Goal: Find specific page/section: Find specific page/section

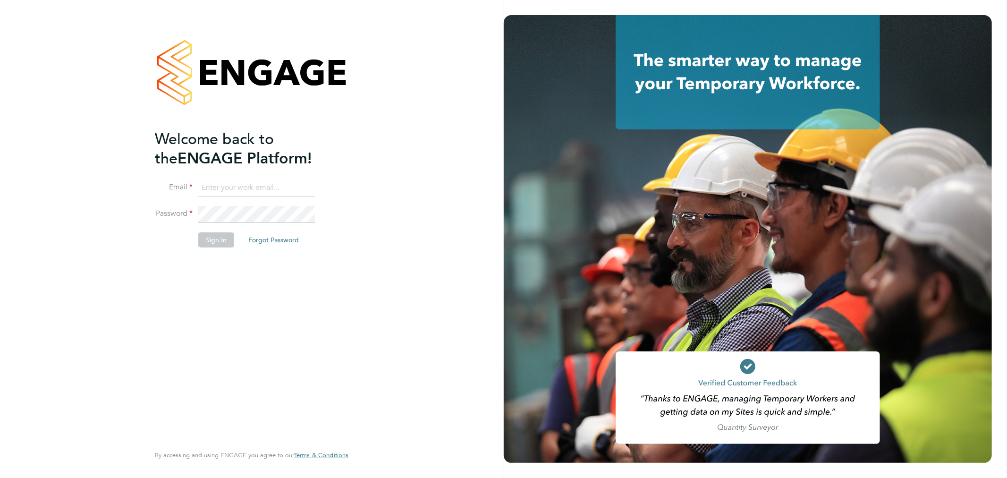
click at [211, 188] on input at bounding box center [256, 187] width 117 height 17
type input "rachel.graham2@uk.g4s.com"
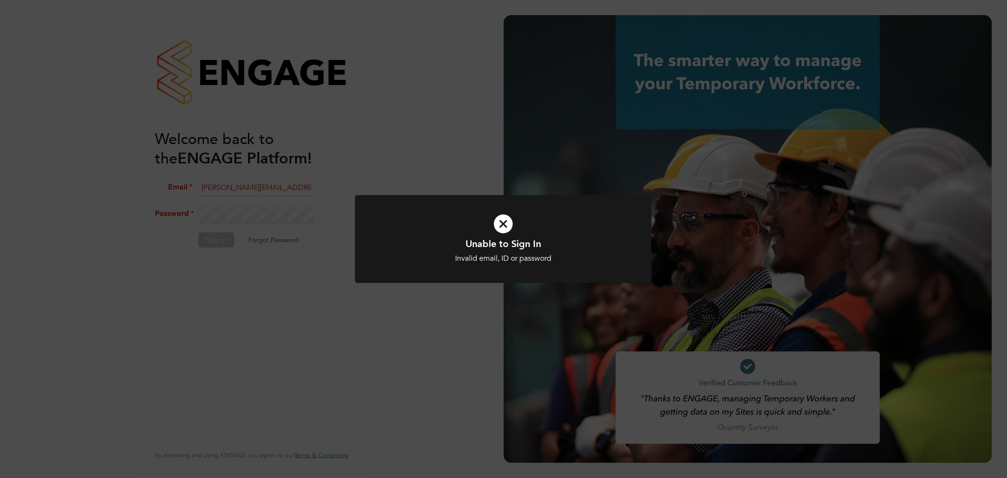
click at [446, 288] on div "Unable to Sign In Invalid email, ID or password Cancel Okay" at bounding box center [503, 245] width 297 height 100
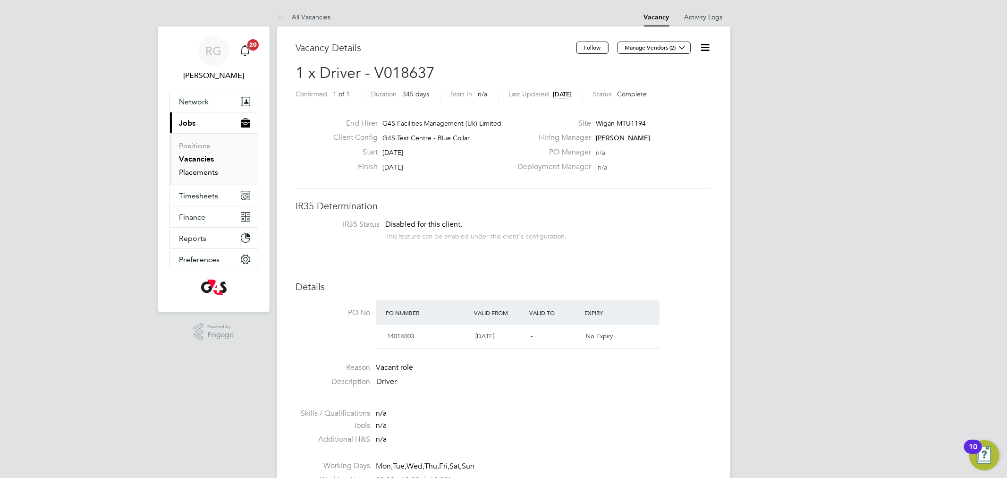
click at [199, 173] on link "Placements" at bounding box center [198, 172] width 39 height 9
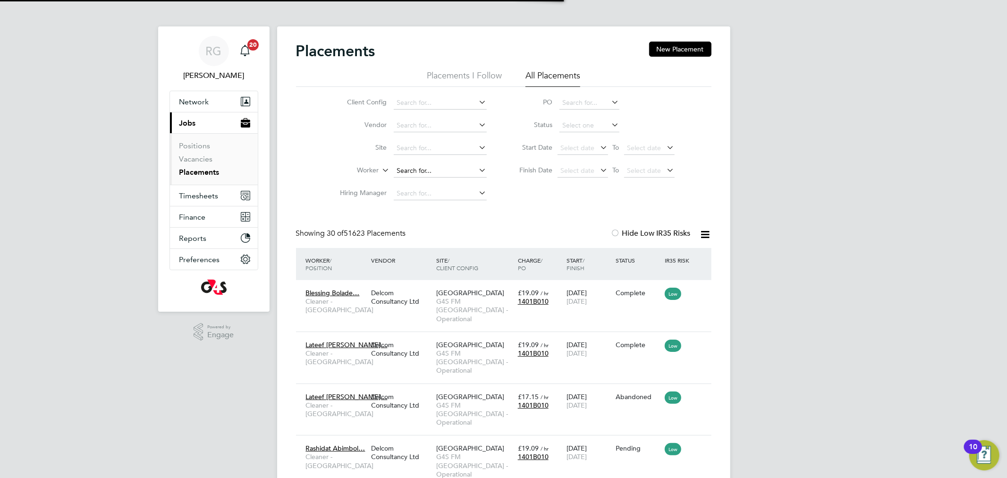
scroll to position [5, 5]
click at [424, 170] on input at bounding box center [440, 170] width 93 height 13
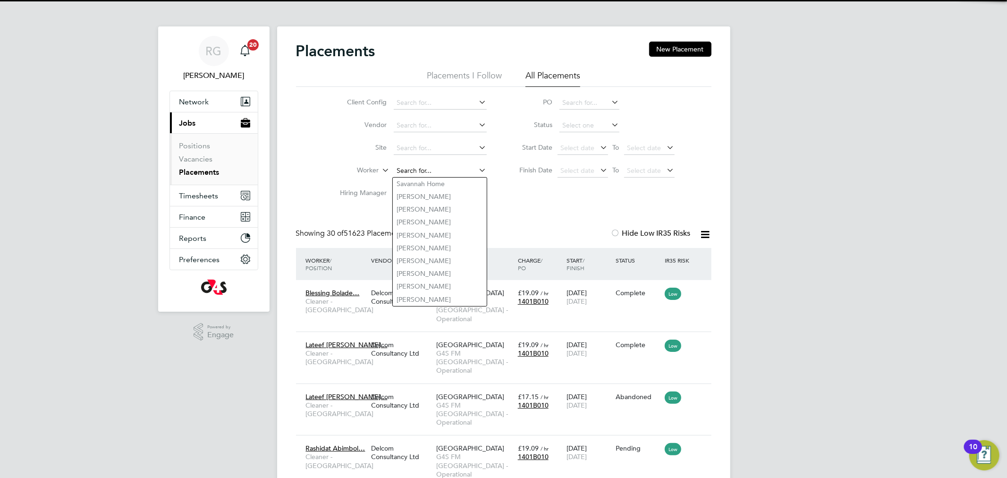
paste input "Tonderai Humba"
type input "Tonderai Humba"
click at [436, 185] on b "Humba" at bounding box center [437, 184] width 22 height 8
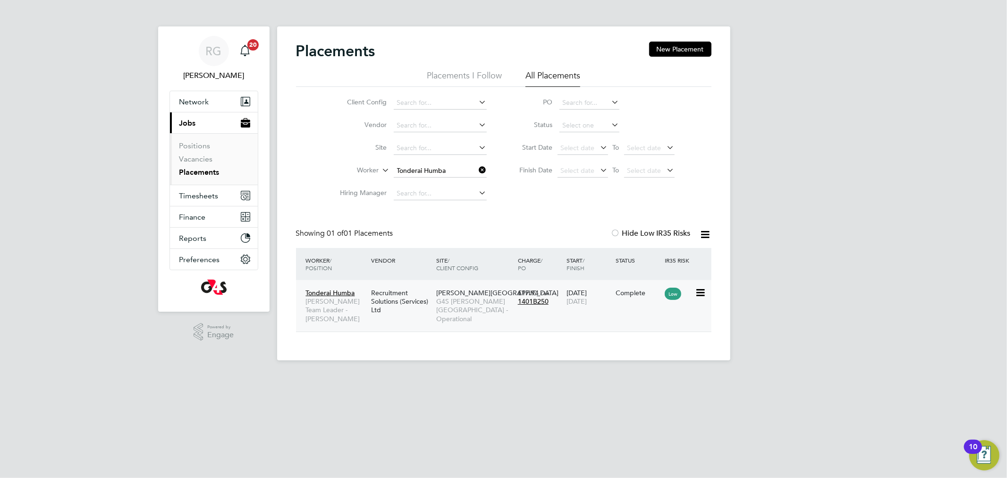
click at [349, 312] on span "[PERSON_NAME] Team Leader - [PERSON_NAME]" at bounding box center [336, 310] width 60 height 26
